Goal: Transaction & Acquisition: Purchase product/service

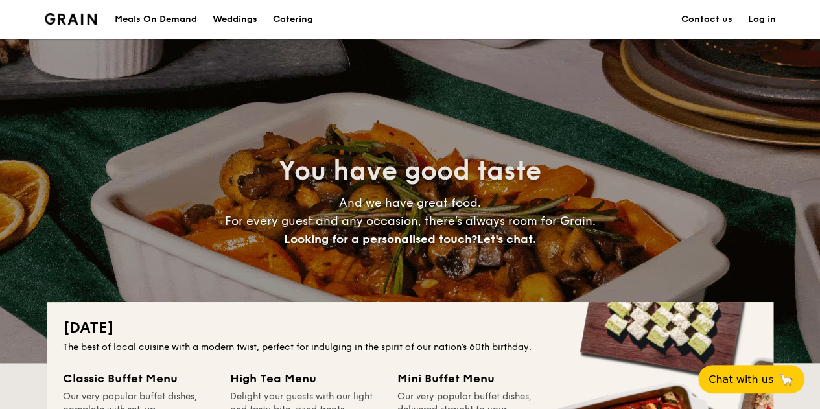
click at [772, 15] on link "Log in" at bounding box center [762, 19] width 28 height 39
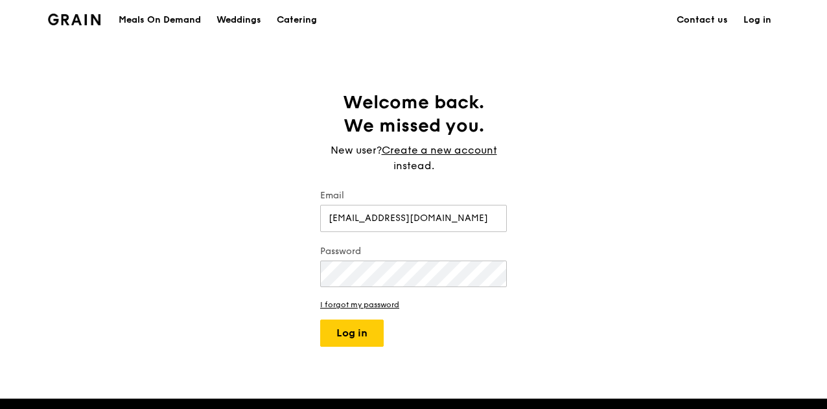
type input "[EMAIL_ADDRESS][DOMAIN_NAME]"
click at [320, 320] on button "Log in" at bounding box center [352, 333] width 64 height 27
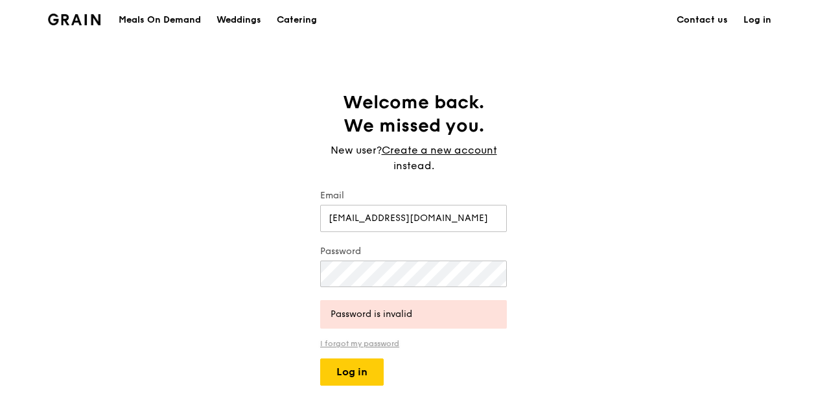
click at [376, 340] on link "I forgot my password" at bounding box center [413, 343] width 187 height 9
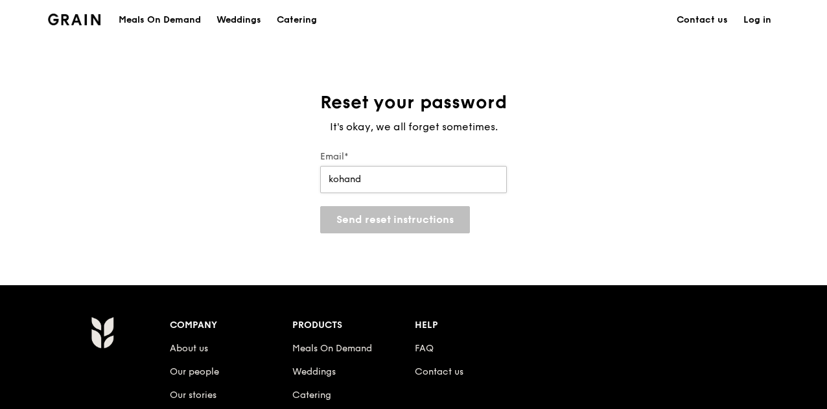
type input "kohandrewrs@gmail.com"
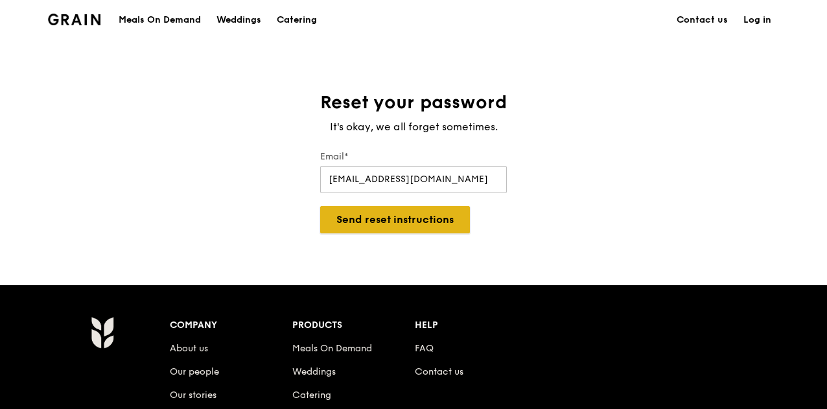
click at [408, 214] on button "Send reset instructions" at bounding box center [395, 219] width 150 height 27
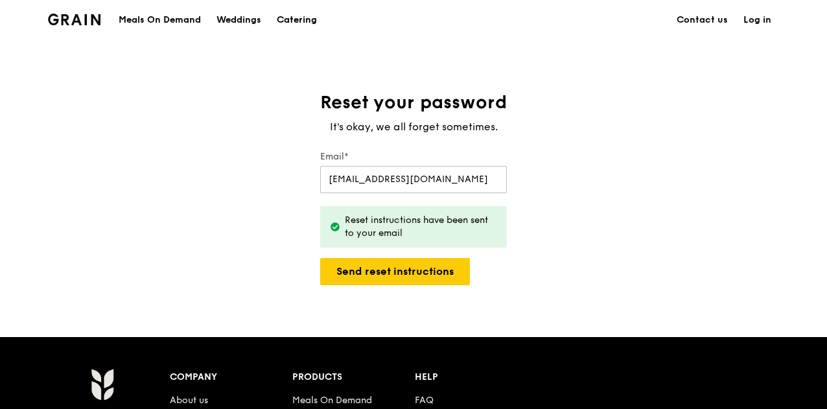
click at [305, 17] on div "Catering" at bounding box center [297, 20] width 40 height 39
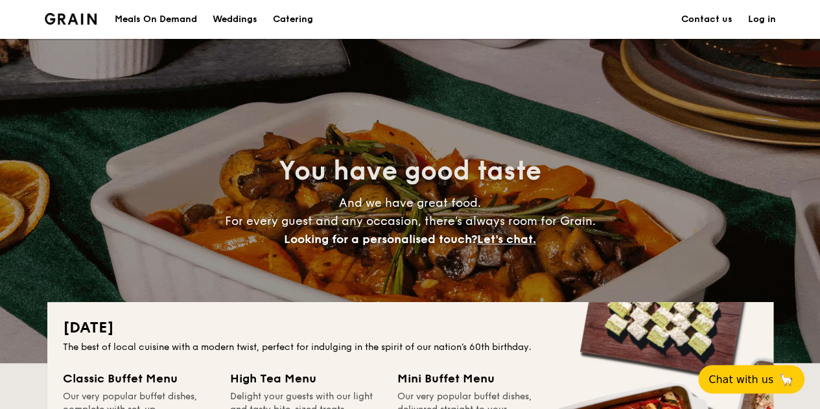
click at [765, 10] on link "Log in" at bounding box center [762, 19] width 28 height 39
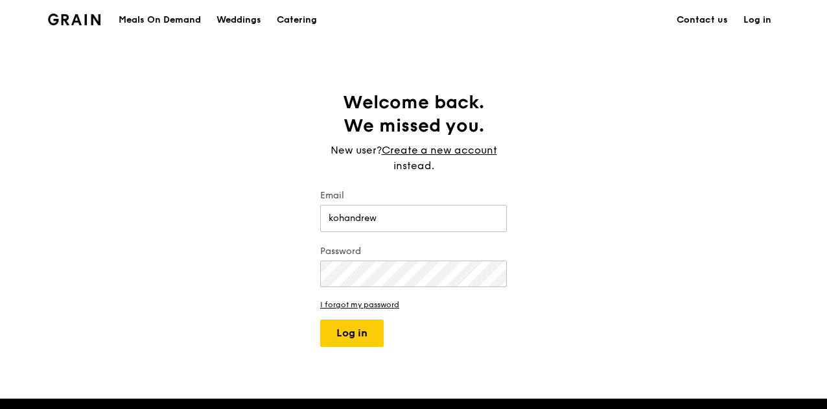
type input "kohandrewrs@gmail.com"
click at [320, 320] on button "Log in" at bounding box center [352, 333] width 64 height 27
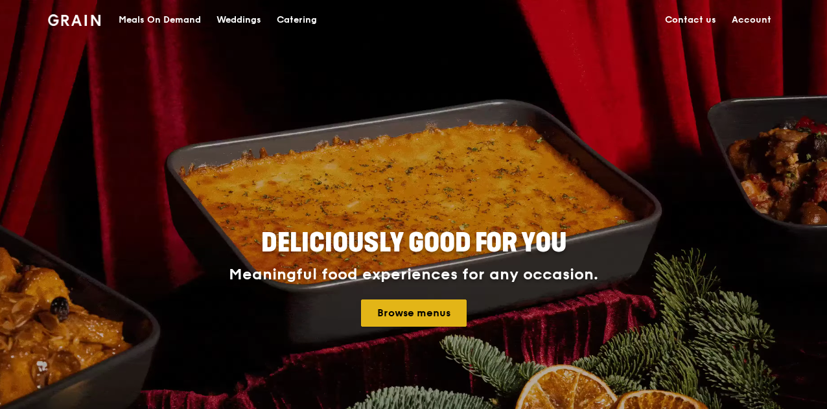
click at [417, 316] on link "Browse menus" at bounding box center [414, 312] width 106 height 27
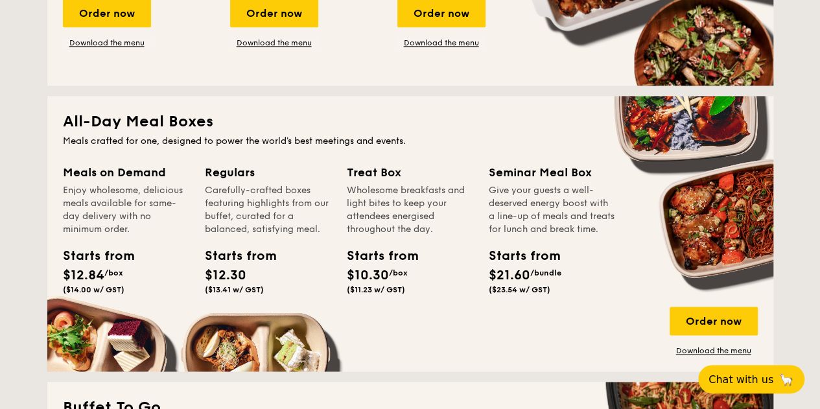
scroll to position [1037, 0]
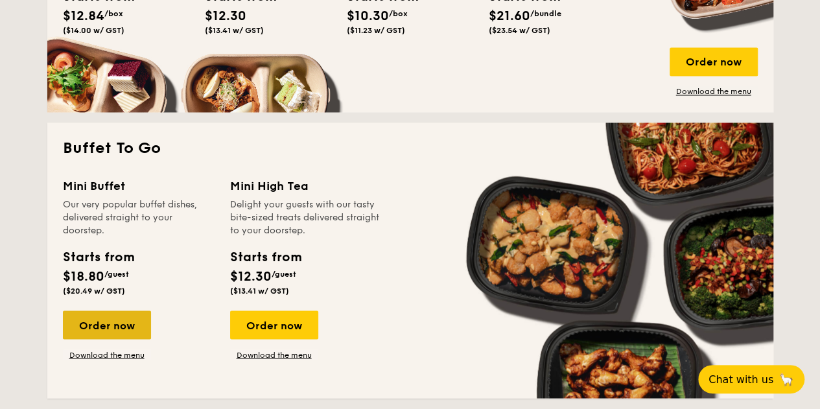
click at [79, 324] on div "Order now" at bounding box center [107, 324] width 88 height 29
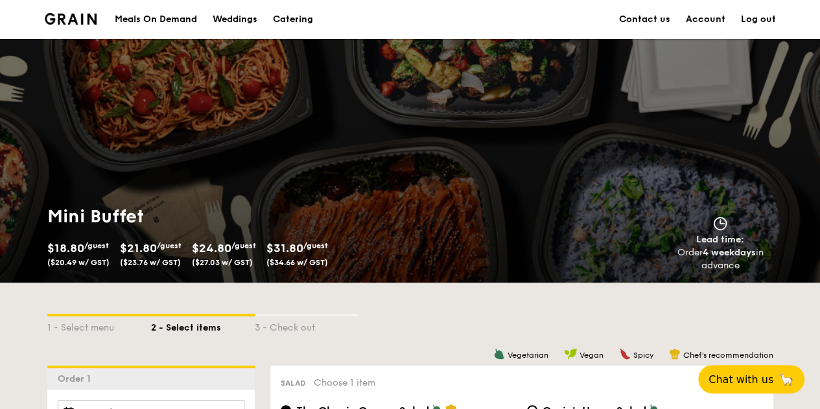
scroll to position [194, 0]
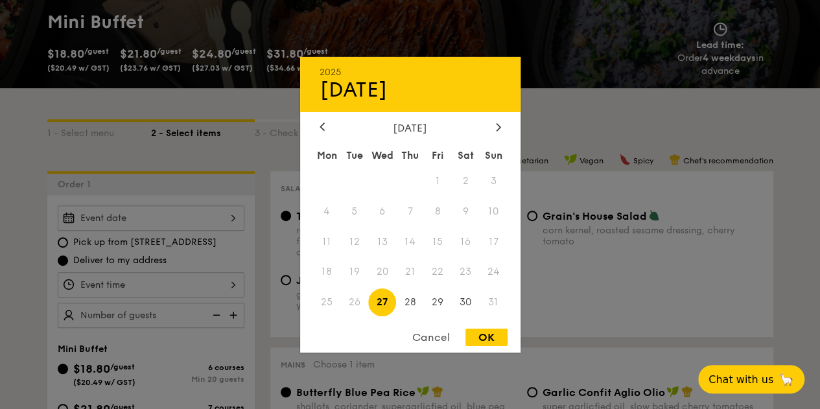
click at [233, 217] on div "2025 Aug 27 August 2025 Mon Tue Wed Thu Fri Sat Sun 1 2 3 4 5 6 7 8 9 10 11 12 …" at bounding box center [151, 217] width 187 height 25
click at [496, 122] on icon at bounding box center [498, 126] width 5 height 8
click at [332, 179] on span "1" at bounding box center [327, 181] width 28 height 28
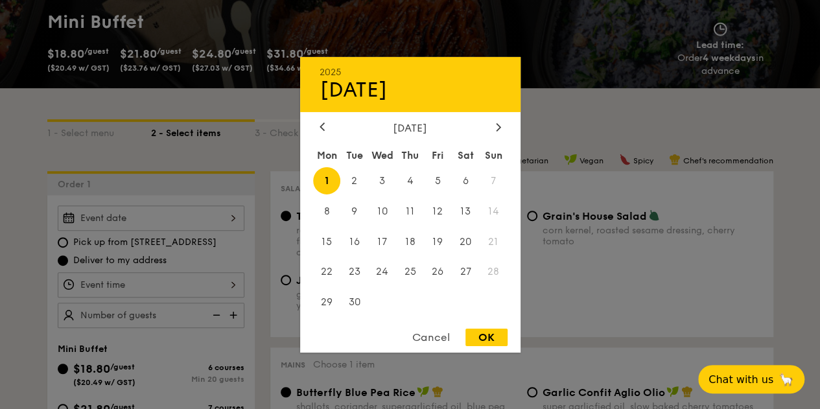
drag, startPoint x: 487, startPoint y: 338, endPoint x: 480, endPoint y: 336, distance: 8.0
click at [487, 338] on div "OK" at bounding box center [486, 337] width 42 height 17
type input "[DATE]"
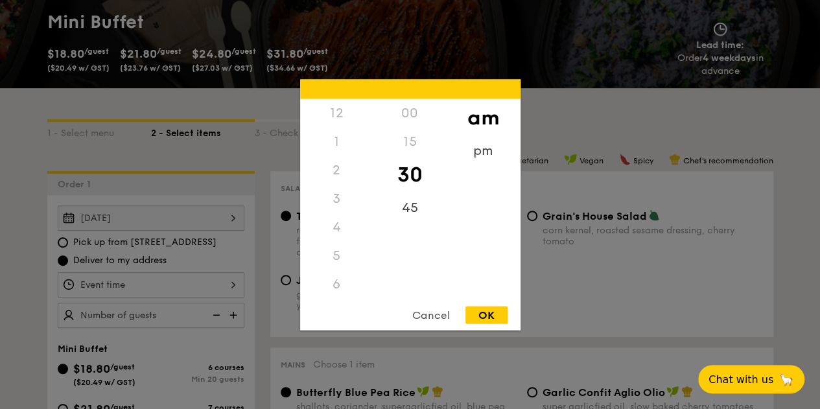
click at [138, 281] on div "12 1 2 3 4 5 6 7 8 9 10 11 00 15 30 45 am pm Cancel OK" at bounding box center [151, 284] width 187 height 25
click at [334, 293] on div "11" at bounding box center [336, 298] width 73 height 38
click at [413, 115] on div "00" at bounding box center [409, 118] width 73 height 38
click at [495, 314] on div "OK" at bounding box center [486, 314] width 42 height 17
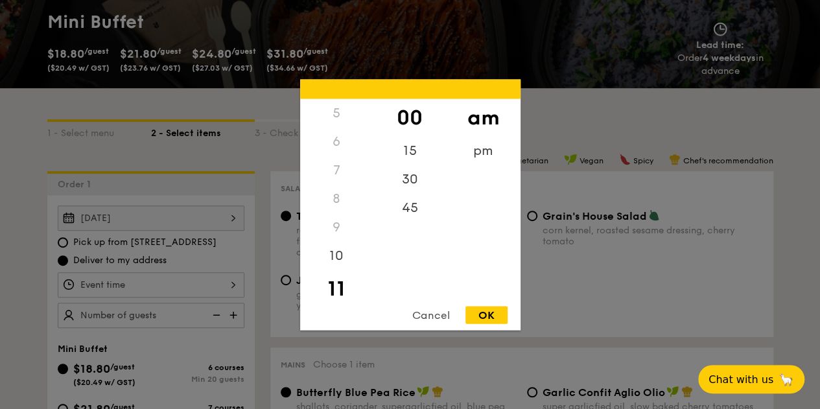
type input "11:00AM"
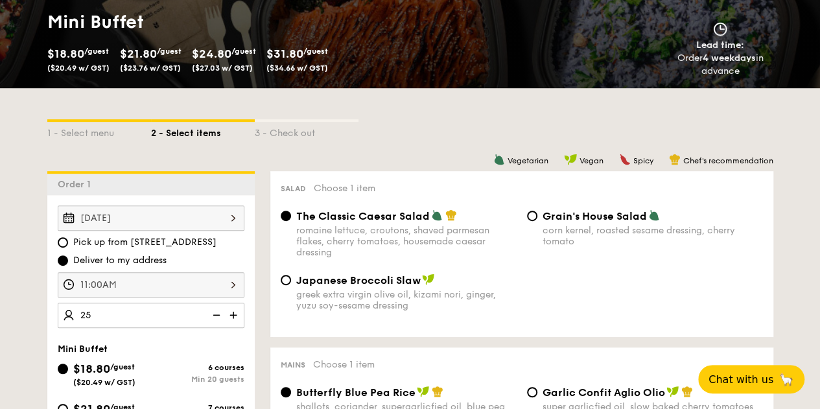
type input "25"
type input "25 guests"
click at [249, 312] on div "Sep 01, 2025 Pick up from 5 Burn Road #05-01 Deliver to my address 11:00AM 25 g…" at bounding box center [150, 266] width 207 height 122
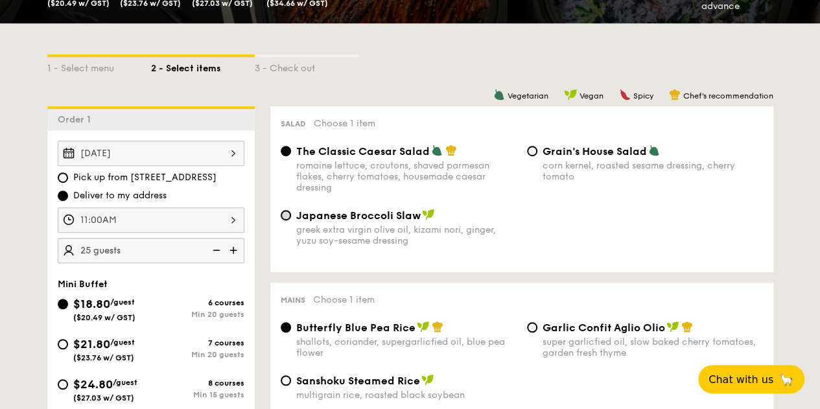
click at [287, 215] on input "Japanese Broccoli Slaw greek extra virgin olive oil, kizami nori, ginger, yuzu …" at bounding box center [286, 215] width 10 height 10
radio input "true"
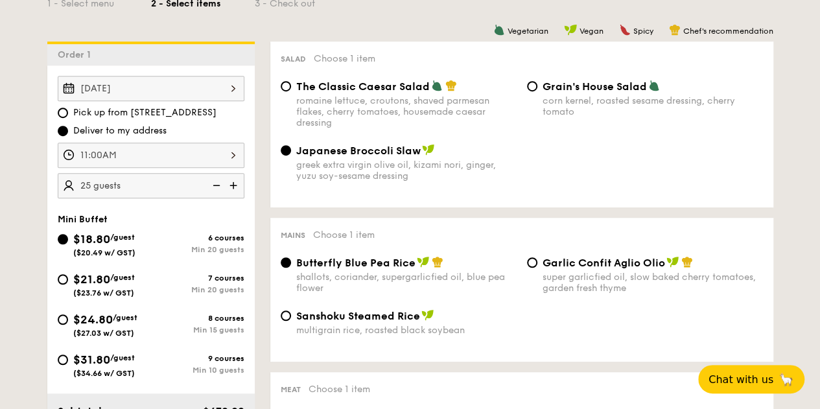
scroll to position [454, 0]
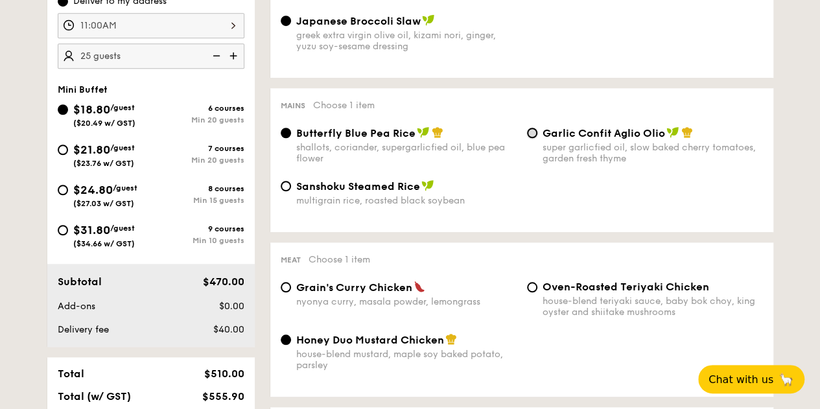
click at [530, 132] on input "Garlic Confit Aglio Olio super garlicfied oil, slow baked cherry tomatoes, gard…" at bounding box center [532, 133] width 10 height 10
radio input "true"
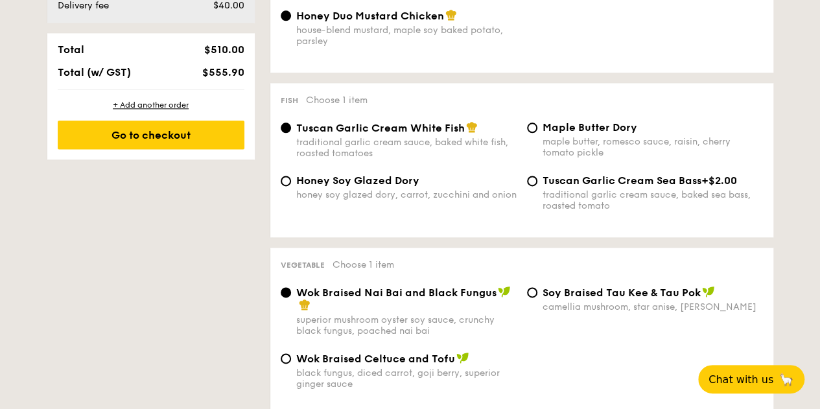
scroll to position [843, 0]
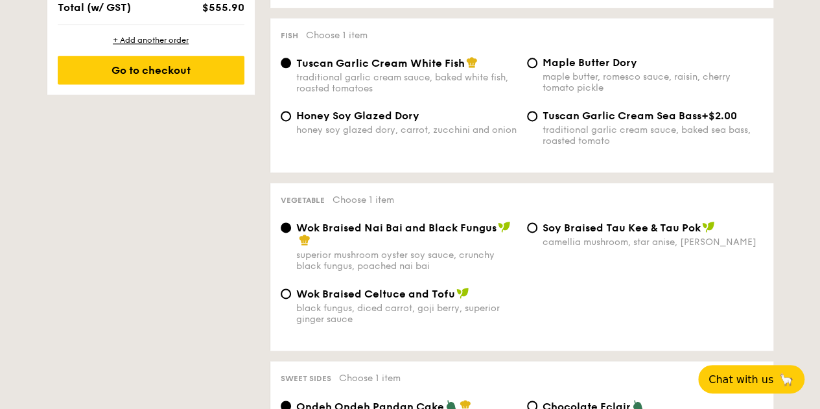
click at [327, 299] on span "Wok Braised Celtuce and Tofu" at bounding box center [375, 294] width 159 height 12
click at [291, 299] on input "Wok Braised Celtuce and Tofu black fungus, diced carrot, goji berry, superior g…" at bounding box center [286, 293] width 10 height 10
radio input "true"
click at [320, 240] on div "Wok Braised Nai Bai and Black Fungus" at bounding box center [406, 234] width 220 height 26
click at [291, 233] on input "Wok Braised Nai Bai and Black Fungus superior mushroom oyster soy sauce, crunch…" at bounding box center [286, 227] width 10 height 10
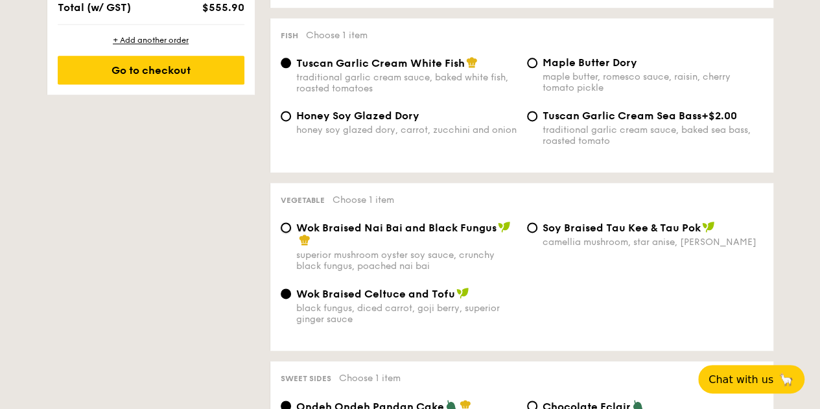
radio input "true"
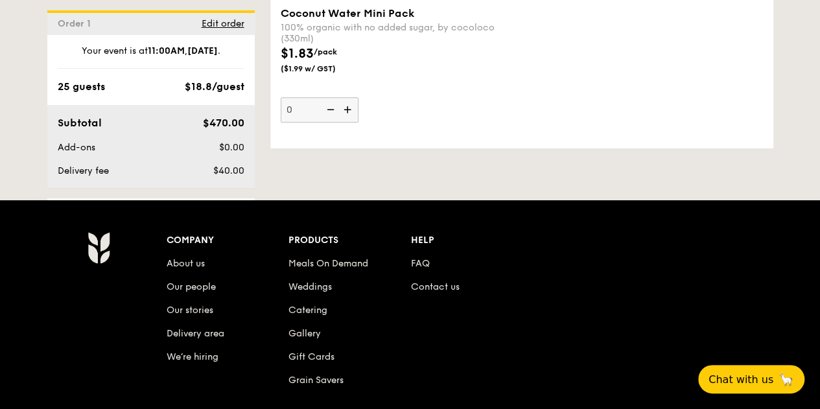
scroll to position [2268, 0]
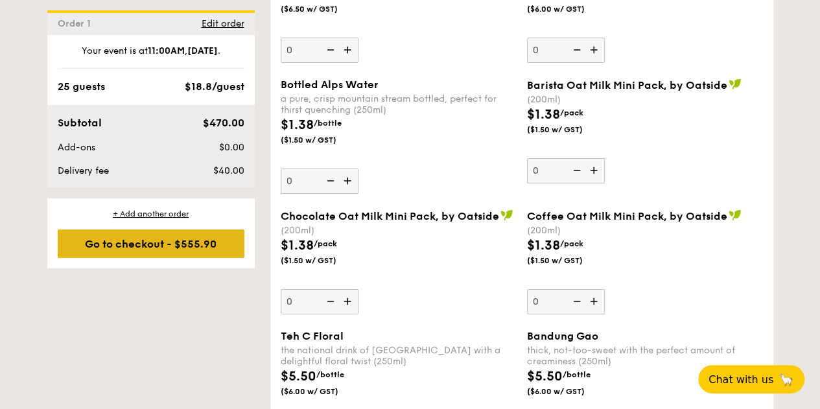
click at [196, 240] on div "Go to checkout - $555.90" at bounding box center [151, 243] width 187 height 29
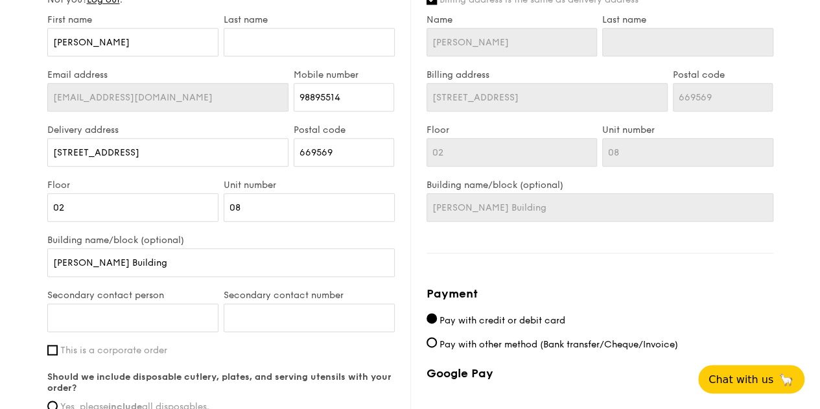
scroll to position [583, 0]
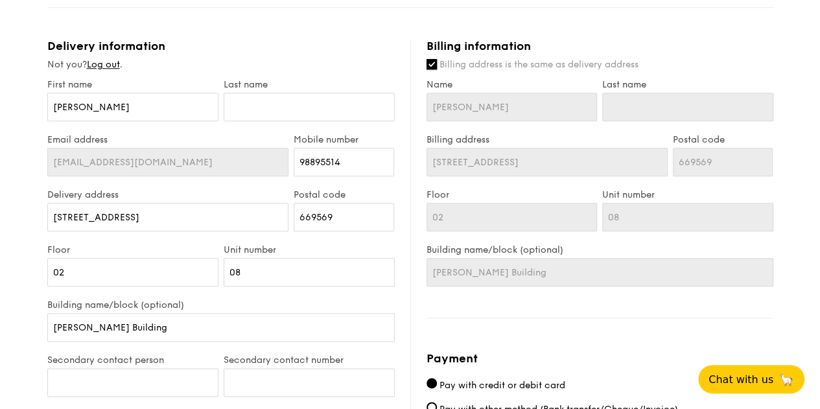
click at [429, 63] on input "Billing address is the same as delivery address" at bounding box center [431, 64] width 10 height 10
checkbox input "false"
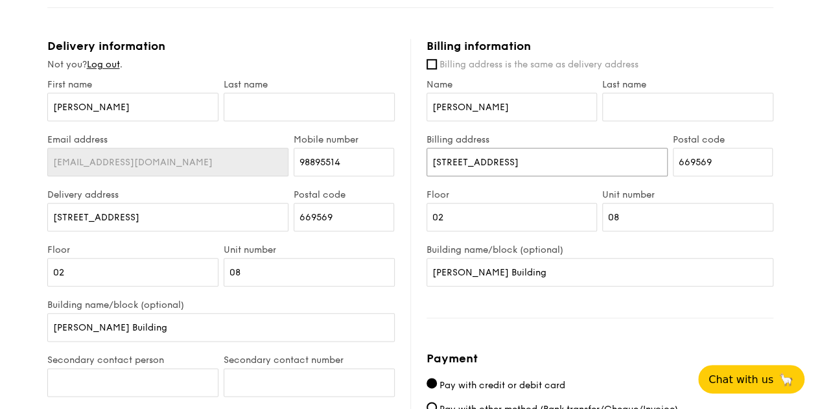
click at [537, 163] on input "63 Hillview Avenue" at bounding box center [546, 162] width 241 height 29
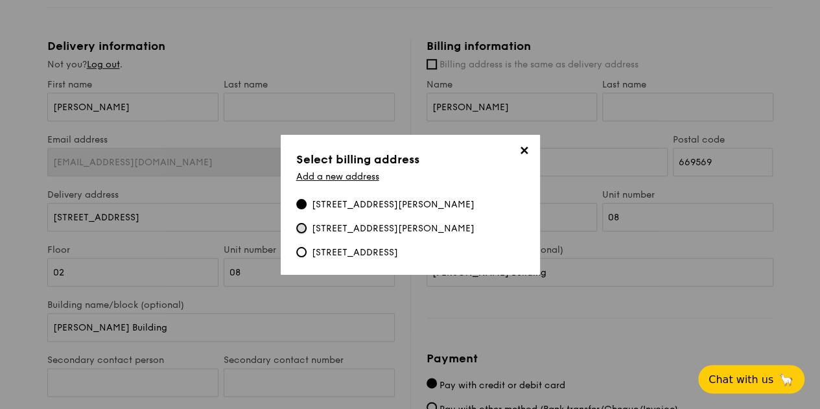
click at [305, 233] on input "461 Segar Road, #12-209, 670461" at bounding box center [301, 228] width 10 height 10
radio input "true"
type input "461 Segar Road"
type input "670461"
type input "12"
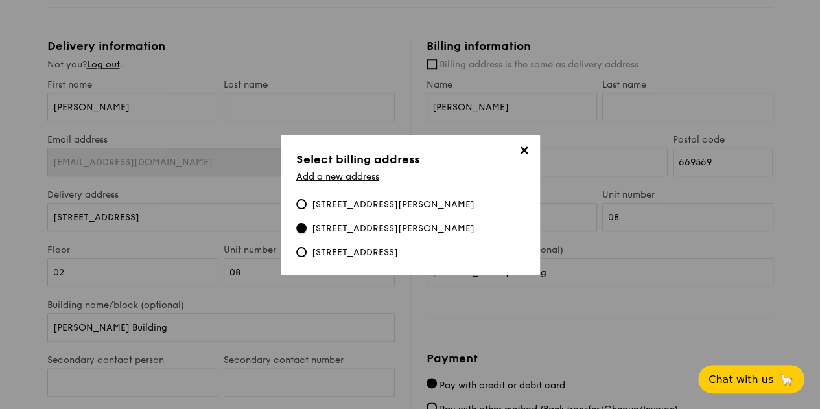
type input "209"
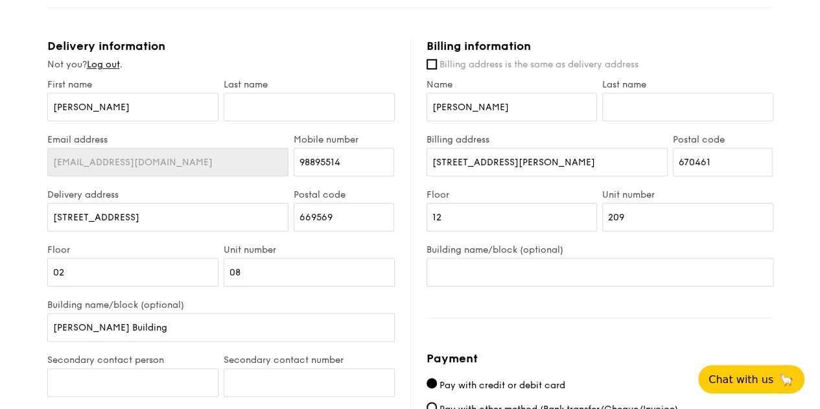
scroll to position [713, 0]
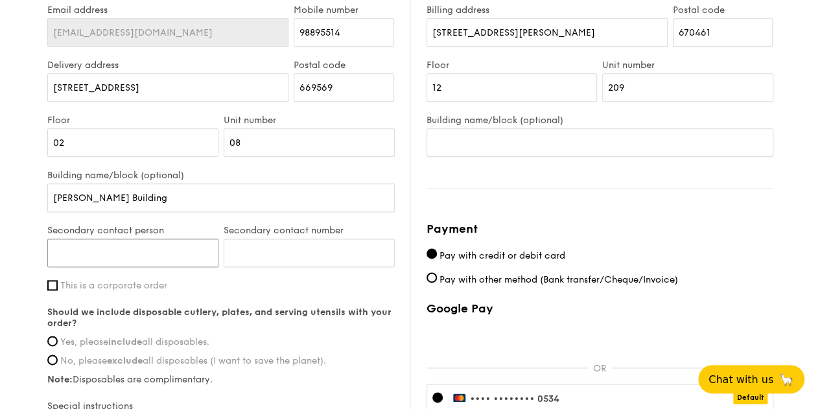
click at [188, 260] on input "Secondary contact person" at bounding box center [132, 252] width 171 height 29
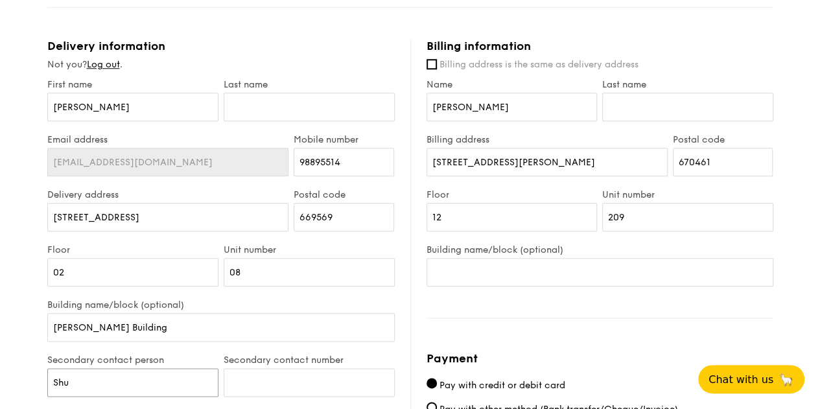
scroll to position [648, 0]
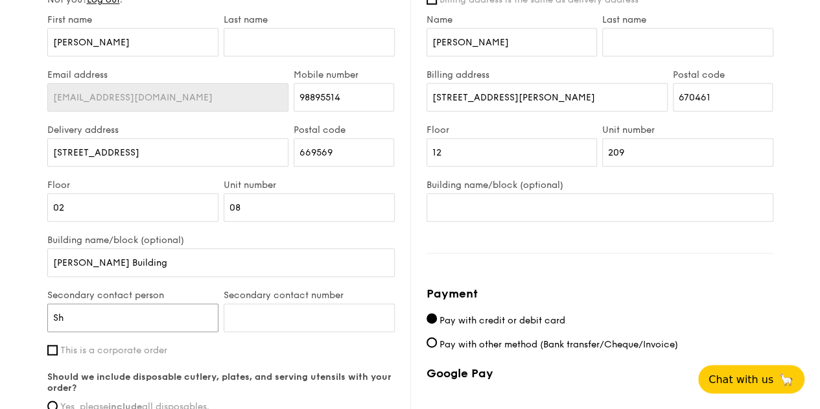
type input "S"
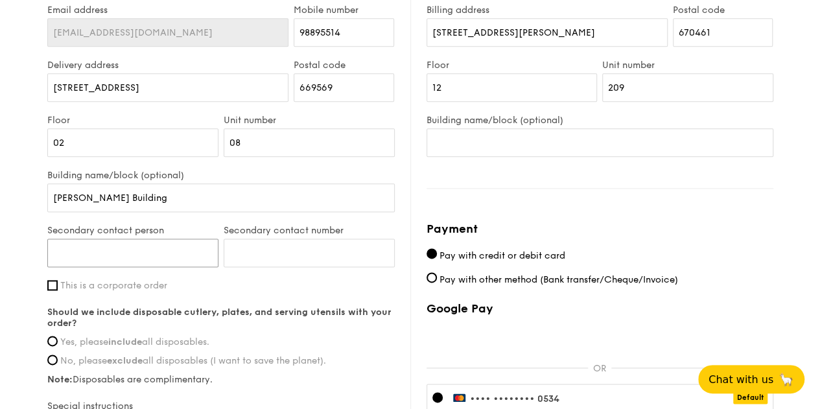
scroll to position [778, 0]
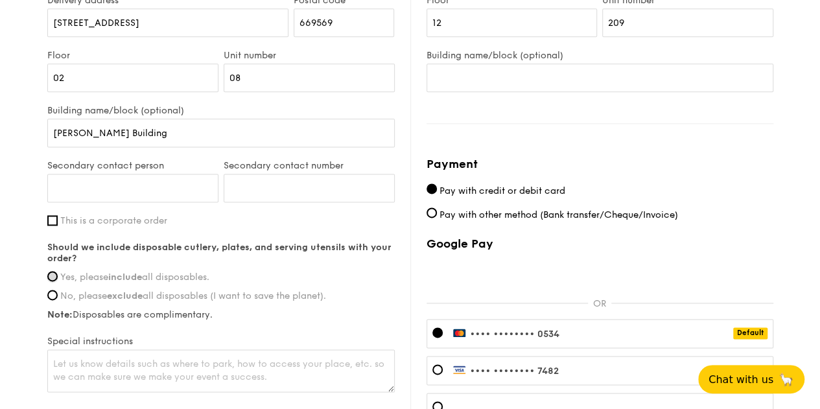
click at [49, 272] on input "Yes, please include all disposables." at bounding box center [52, 276] width 10 height 10
radio input "true"
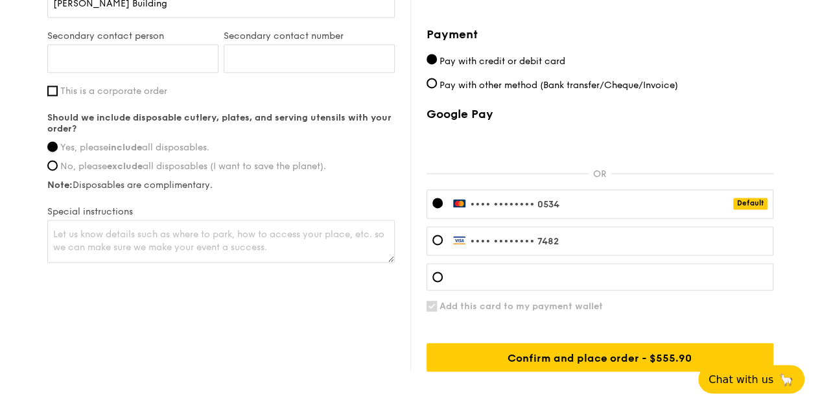
scroll to position [970, 0]
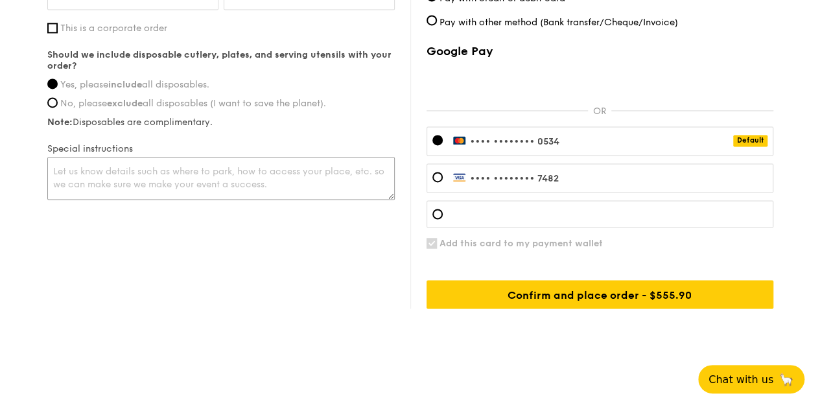
click at [170, 183] on textarea at bounding box center [220, 178] width 347 height 43
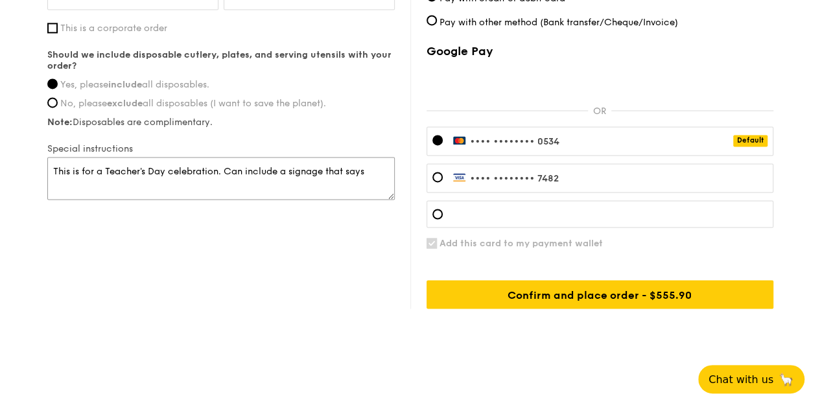
click at [223, 168] on textarea "This is for a Teacher's Day celebration. Can include a signage that says" at bounding box center [220, 178] width 347 height 43
click at [240, 183] on textarea "This is for a Teacher's Day celebration. Can include a signage that says" at bounding box center [220, 178] width 347 height 43
click at [233, 176] on textarea "This is for a Teacher's Day celebration. Can include a signage?" at bounding box center [220, 178] width 347 height 43
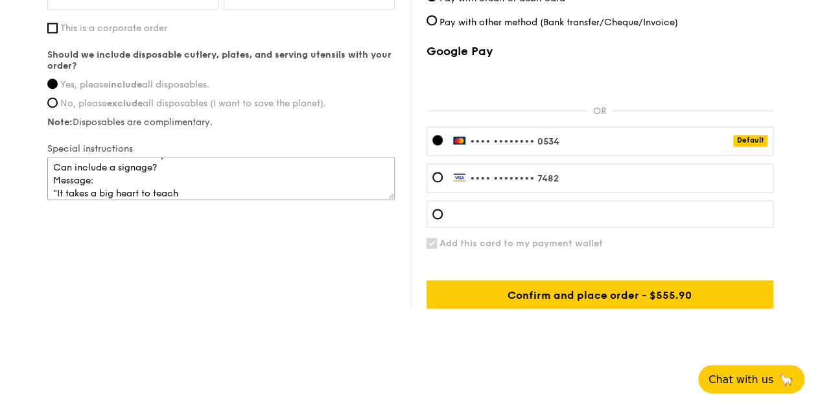
scroll to position [26, 0]
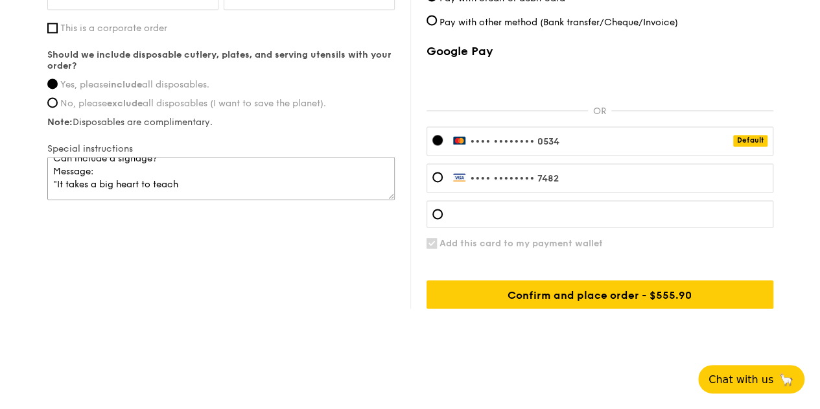
drag, startPoint x: 187, startPoint y: 188, endPoint x: 51, endPoint y: 189, distance: 135.5
click at [51, 189] on textarea "This is for a Teacher's Day celebration. Can include a signage? Message: "It ta…" at bounding box center [220, 178] width 347 height 43
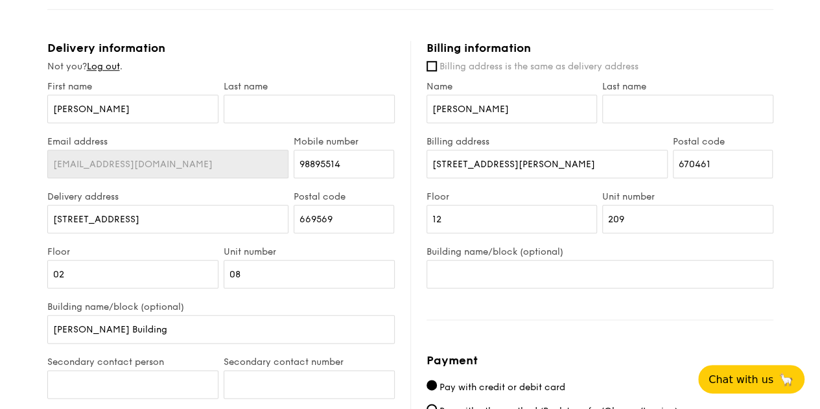
scroll to position [646, 0]
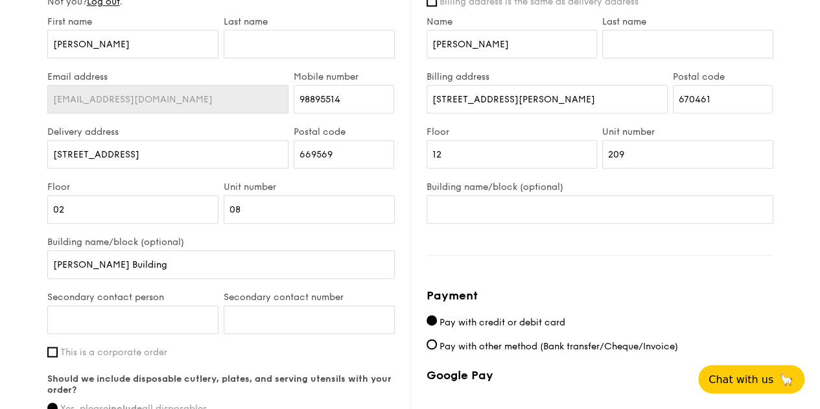
type textarea "This is for a Teacher's Day celebration. Can include a signage? Message: Thank …"
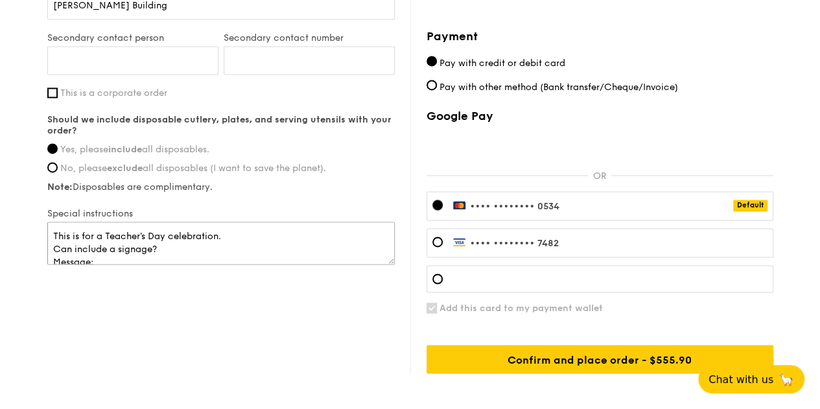
scroll to position [776, 0]
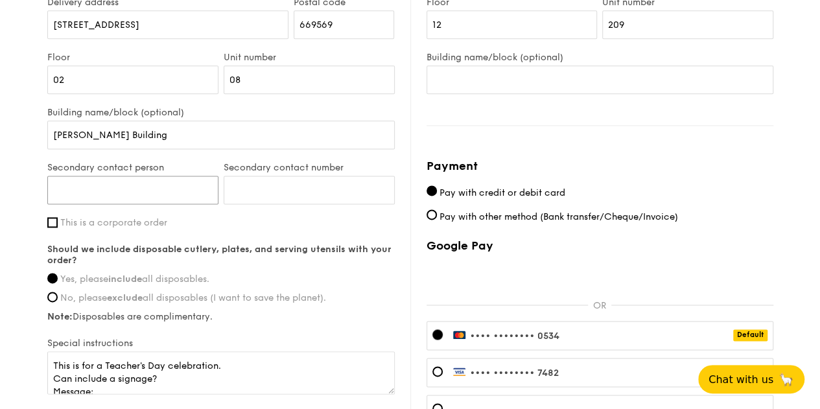
click at [201, 186] on input "Secondary contact person" at bounding box center [132, 190] width 171 height 29
type input "Ms Shu Hui"
click at [304, 221] on label "This is a corporate order" at bounding box center [220, 222] width 347 height 11
click at [58, 221] on input "This is a corporate order" at bounding box center [52, 222] width 10 height 10
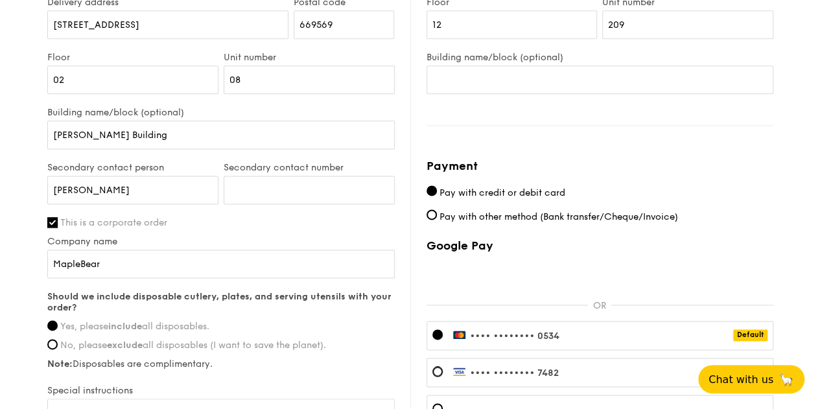
click at [54, 219] on input "This is a corporate order" at bounding box center [52, 222] width 10 height 10
checkbox input "false"
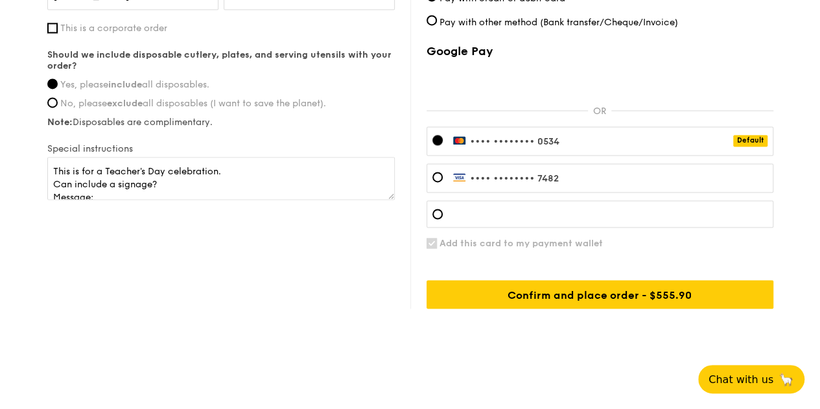
scroll to position [39, 0]
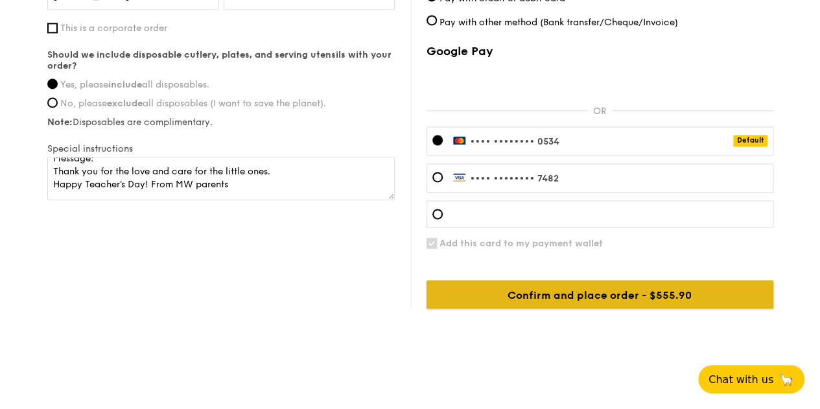
click at [573, 288] on input "Confirm and place order - $555.90" at bounding box center [599, 294] width 347 height 29
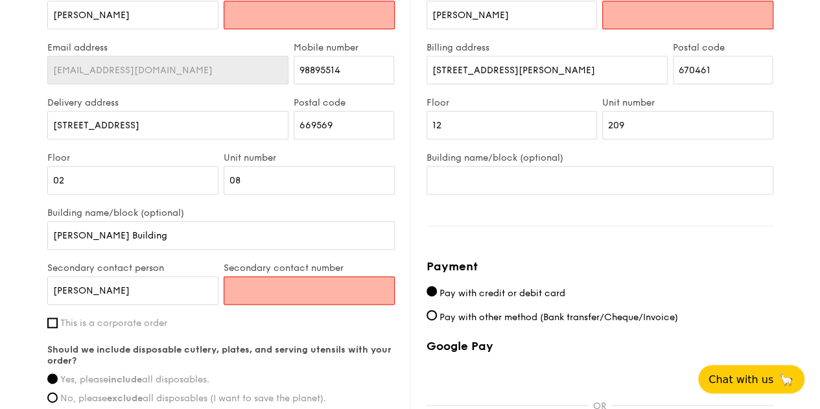
scroll to position [546, 0]
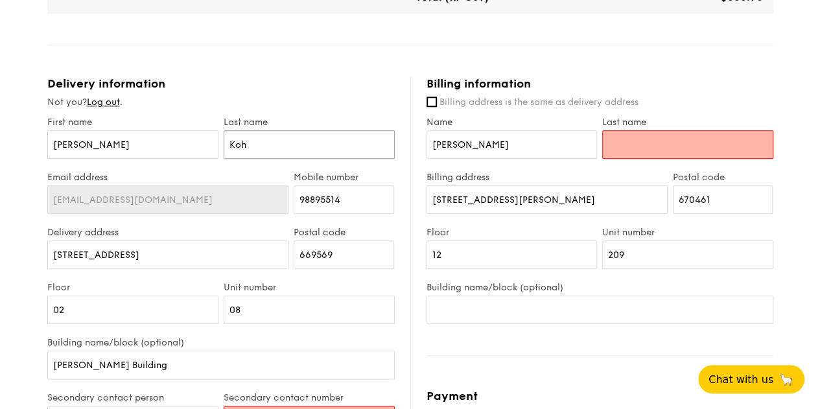
type input "Koh"
click at [679, 147] on input "Last name" at bounding box center [687, 144] width 171 height 29
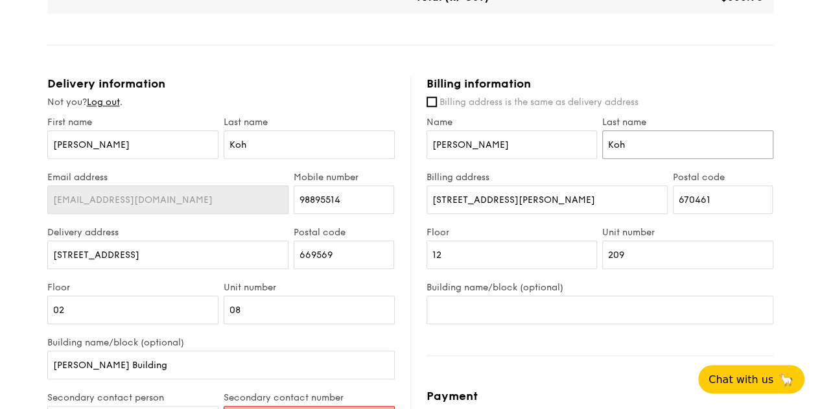
scroll to position [675, 0]
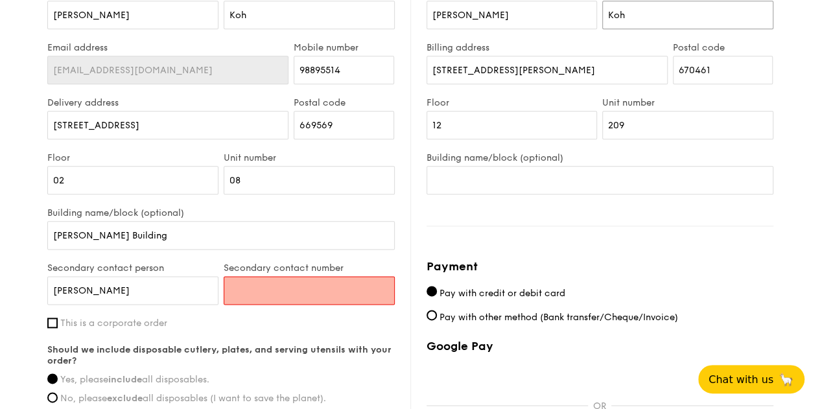
type input "Koh"
click at [280, 289] on input "Secondary contact number" at bounding box center [309, 290] width 171 height 29
click at [338, 285] on input "Secondary contact number" at bounding box center [309, 290] width 171 height 29
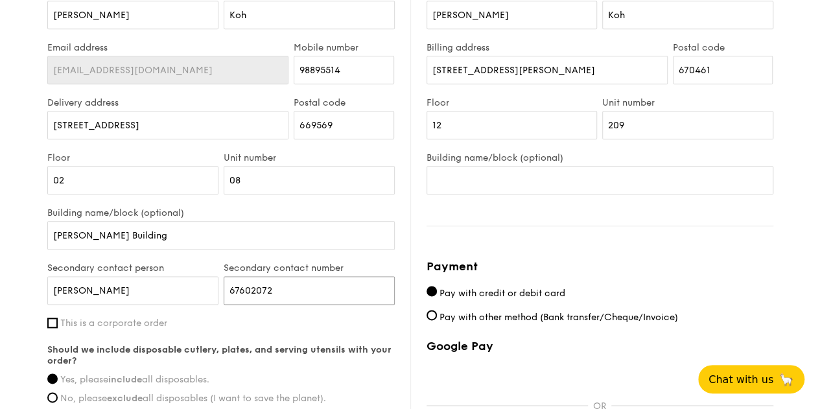
type input "67602072"
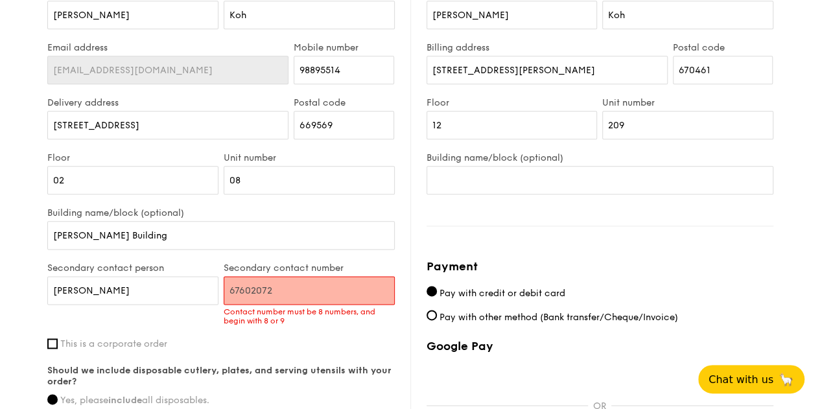
click at [296, 292] on input "67602072" at bounding box center [309, 290] width 171 height 29
click at [318, 327] on div "Secondary contact number 67602072 Contact number must be 8 numbers, and begin w…" at bounding box center [309, 300] width 176 height 76
click at [232, 285] on input "67602072" at bounding box center [309, 290] width 171 height 29
drag, startPoint x: 283, startPoint y: 288, endPoint x: 115, endPoint y: 280, distance: 168.1
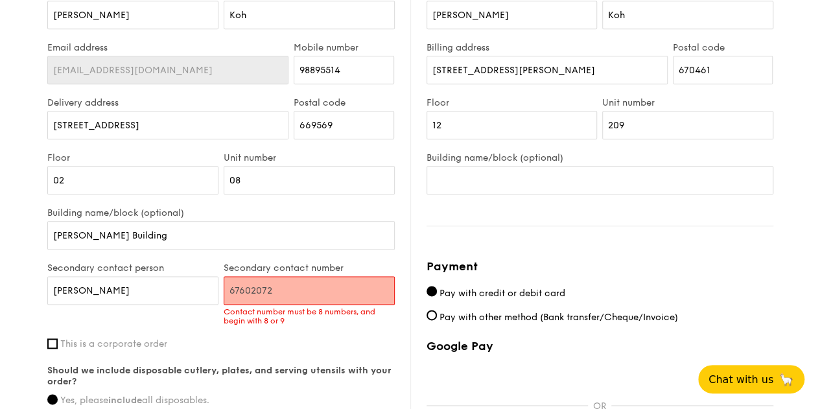
click at [115, 280] on div "Secondary contact person Ms Shu Hui Secondary contact number 67602072 Contact n…" at bounding box center [221, 300] width 353 height 76
drag, startPoint x: 311, startPoint y: 291, endPoint x: 120, endPoint y: 272, distance: 192.2
click at [121, 272] on div "Secondary contact person Ms Shu Hui Secondary contact number 67602072 Contact n…" at bounding box center [221, 300] width 353 height 76
drag, startPoint x: 111, startPoint y: 286, endPoint x: 0, endPoint y: 285, distance: 111.5
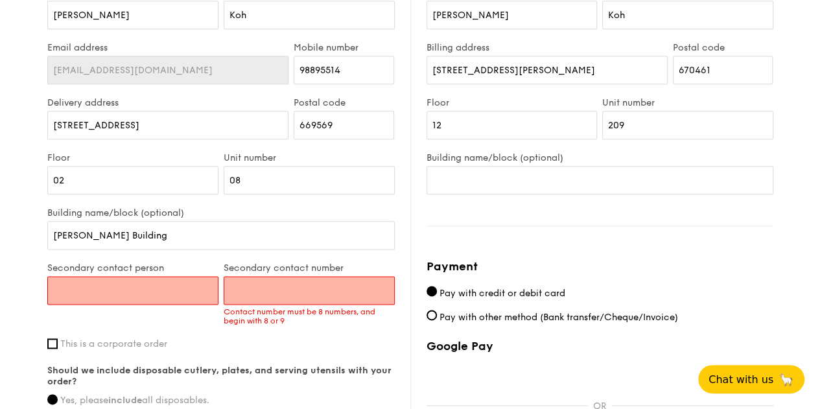
click at [166, 255] on div "Building name/block (optional) Lam Soon Building" at bounding box center [220, 234] width 347 height 55
click at [172, 241] on input "Lam Soon Building" at bounding box center [220, 235] width 347 height 29
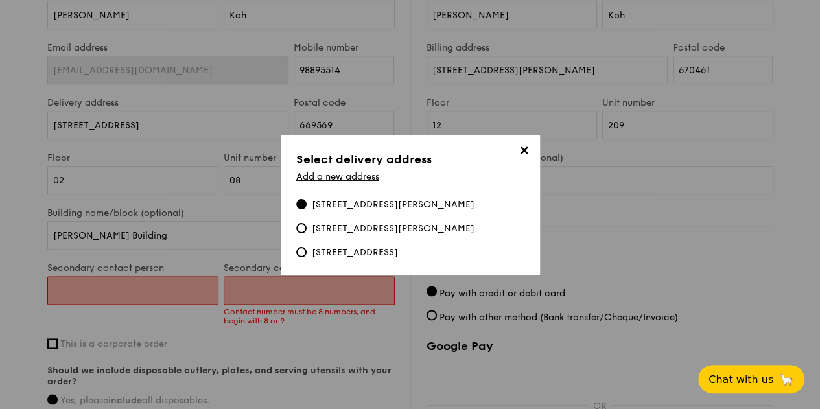
click at [528, 145] on span "✕" at bounding box center [524, 153] width 18 height 18
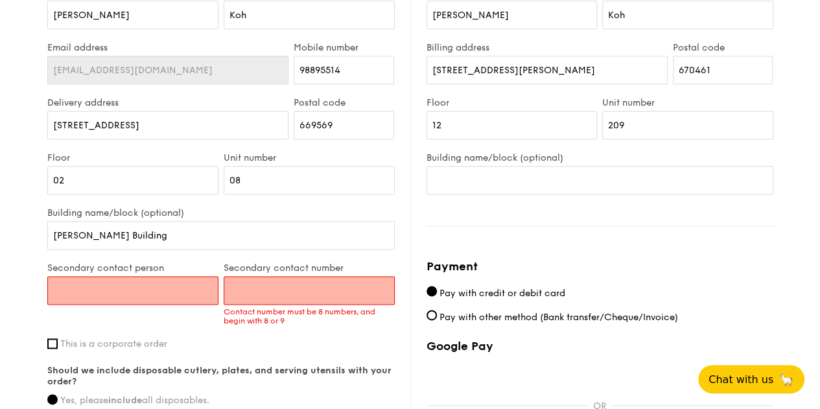
click at [93, 324] on div "Secondary contact person Secondary contact number Contact number must be 8 numb…" at bounding box center [221, 300] width 353 height 76
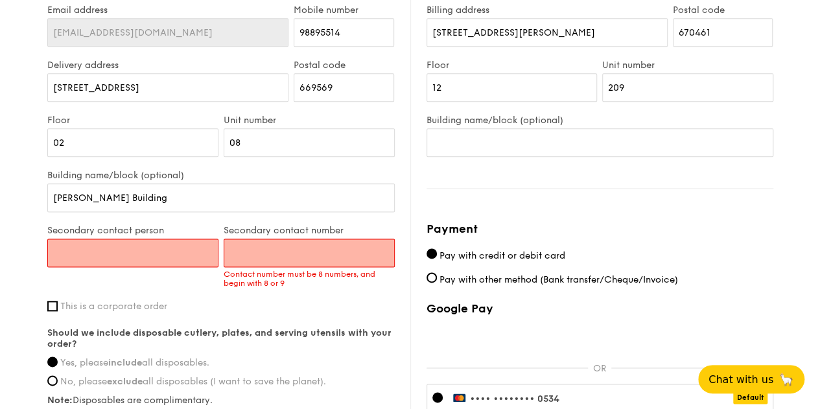
scroll to position [970, 0]
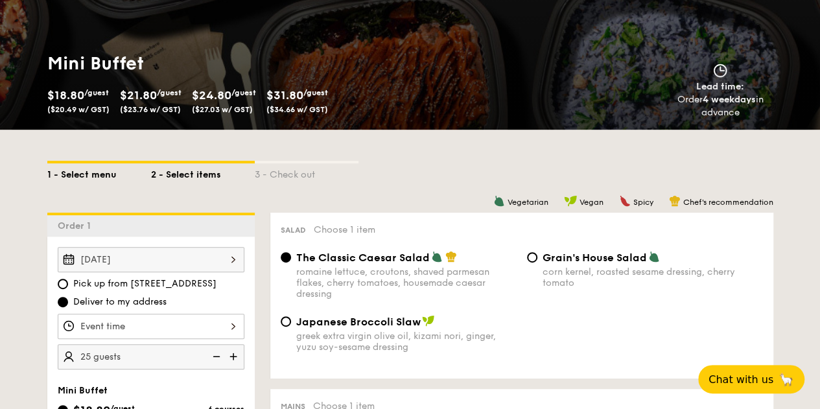
click at [89, 178] on div "1 - Select menu" at bounding box center [99, 172] width 104 height 18
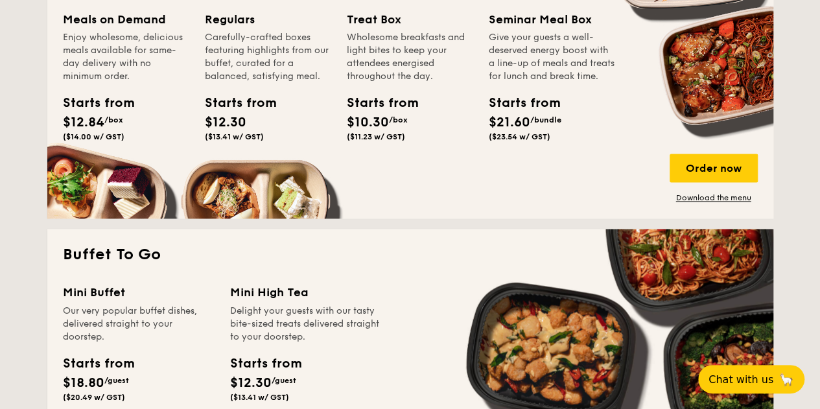
scroll to position [1125, 0]
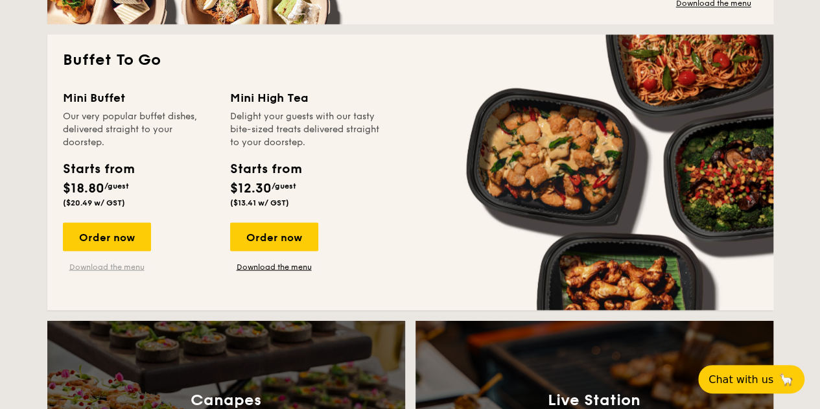
click at [108, 268] on link "Download the menu" at bounding box center [107, 266] width 88 height 10
